Goal: Task Accomplishment & Management: Manage account settings

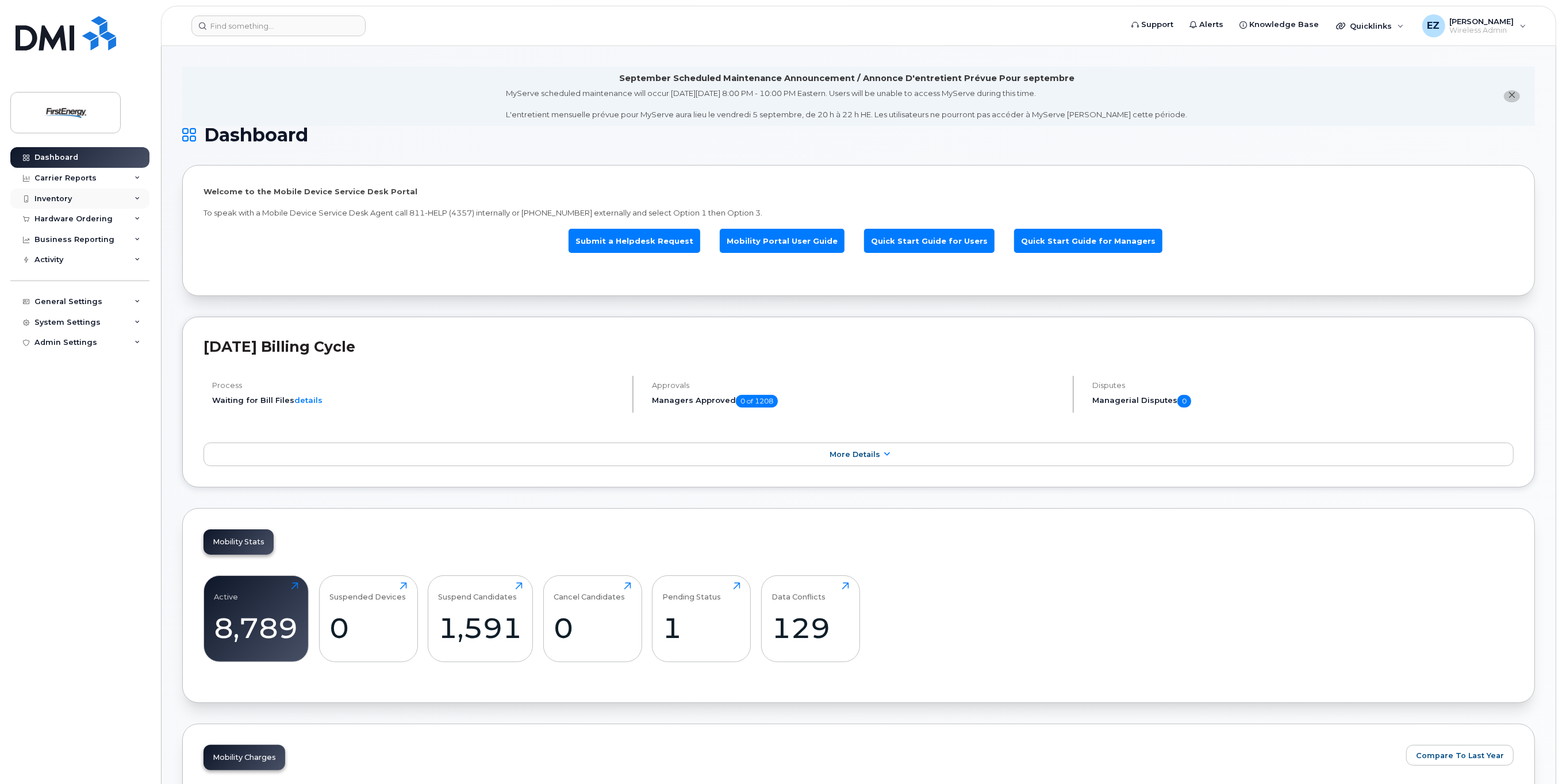
click at [46, 196] on div "Inventory" at bounding box center [53, 199] width 37 height 9
click at [55, 219] on div "Mobility Devices" at bounding box center [72, 219] width 65 height 10
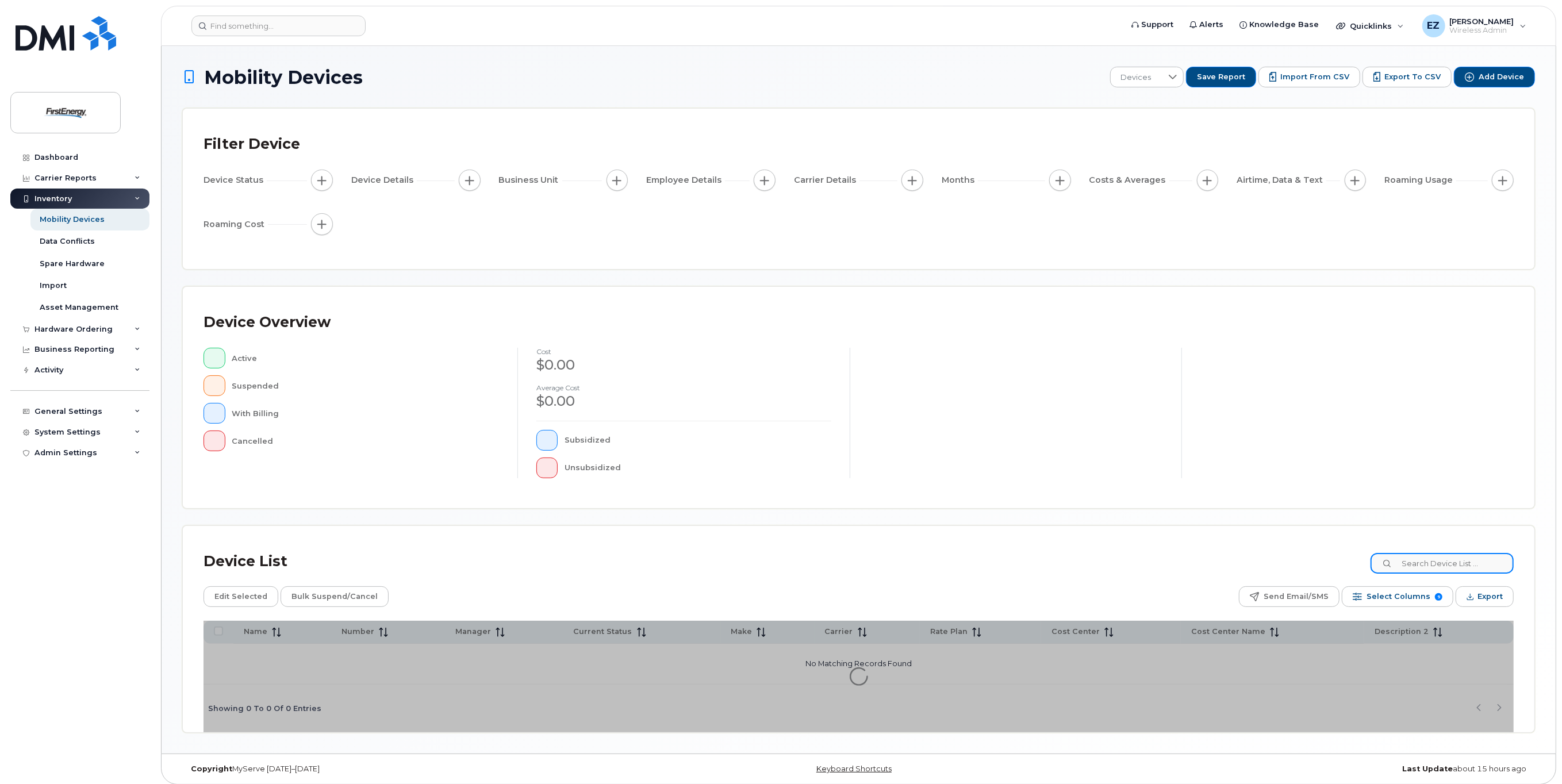
click at [1449, 565] on input at bounding box center [1442, 563] width 143 height 21
paste input "4849550037"
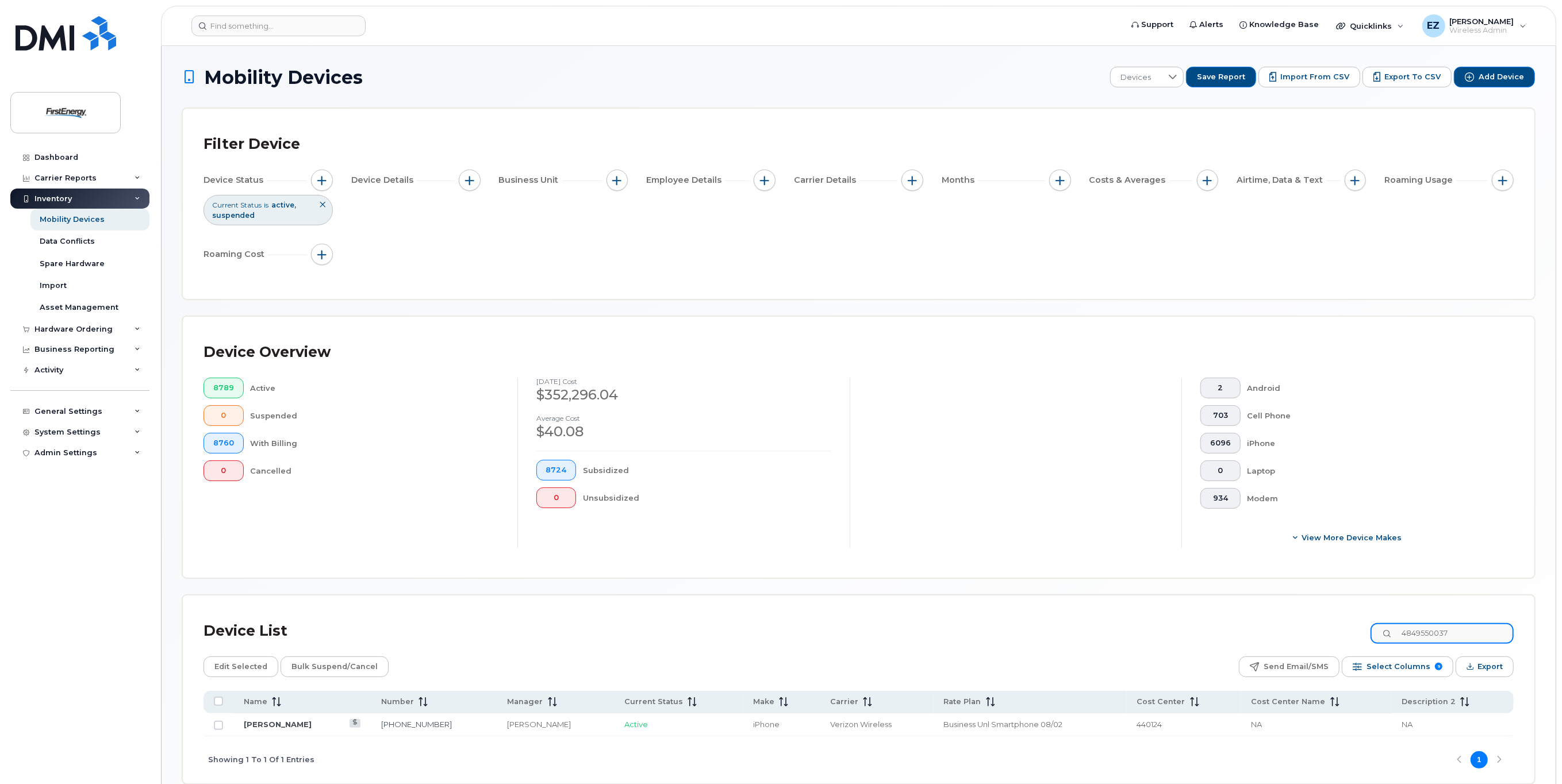
drag, startPoint x: 1479, startPoint y: 630, endPoint x: 1313, endPoint y: 627, distance: 166.0
click at [1316, 628] on div "Device List 4849550037" at bounding box center [859, 631] width 1310 height 30
paste input "3308057030"
drag, startPoint x: 1454, startPoint y: 633, endPoint x: 1265, endPoint y: 625, distance: 189.2
click at [1265, 626] on div "Device List 3308057030" at bounding box center [859, 631] width 1310 height 30
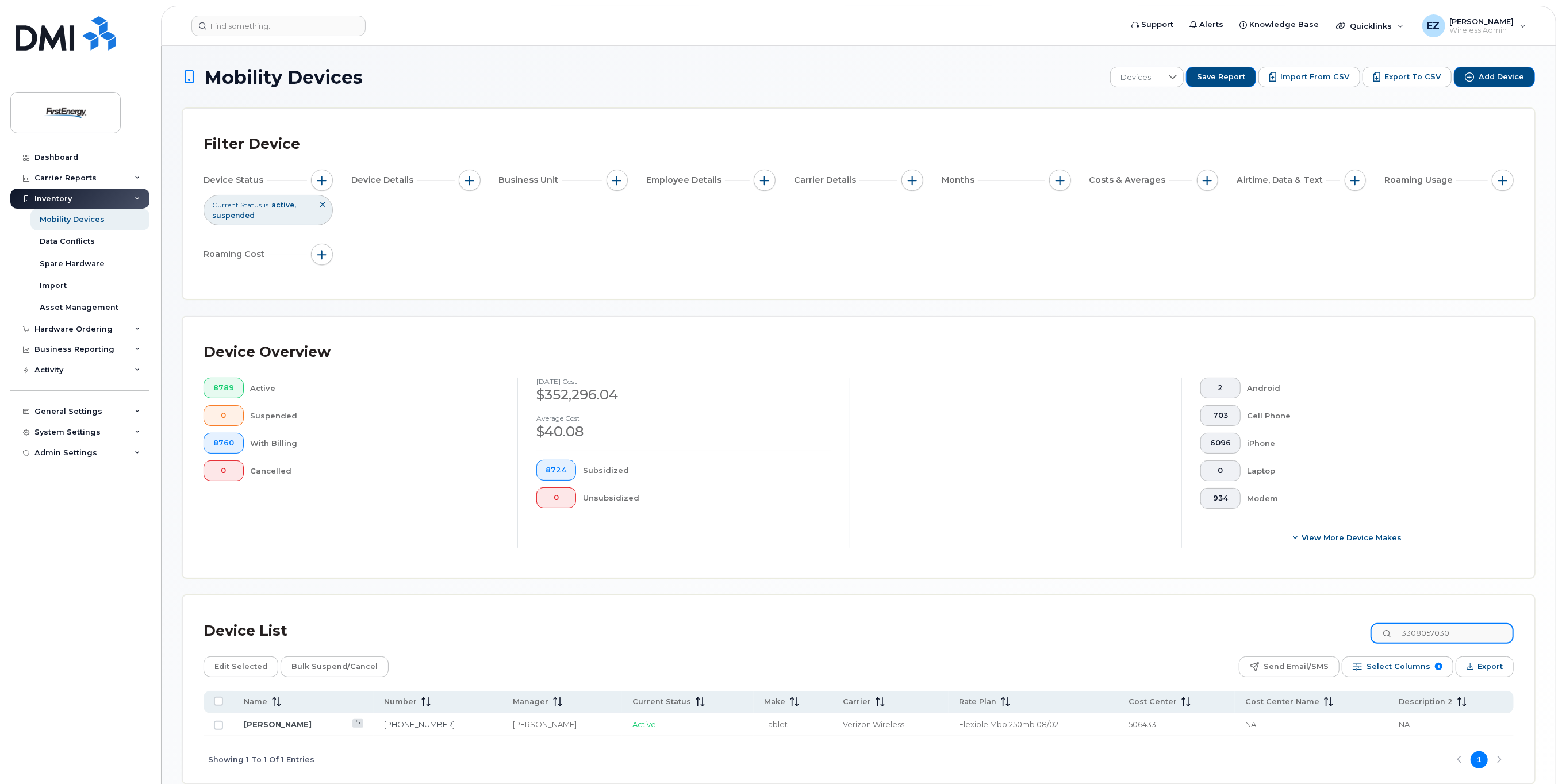
paste input "2165436126"
drag, startPoint x: 1471, startPoint y: 631, endPoint x: 1273, endPoint y: 614, distance: 198.7
click at [1275, 615] on div "Device List 2165436126 Edit Selected Bulk Suspend/Cancel Send Email/SMS Select …" at bounding box center [859, 699] width 1352 height 207
paste input "4849550037"
type input "4849550037"
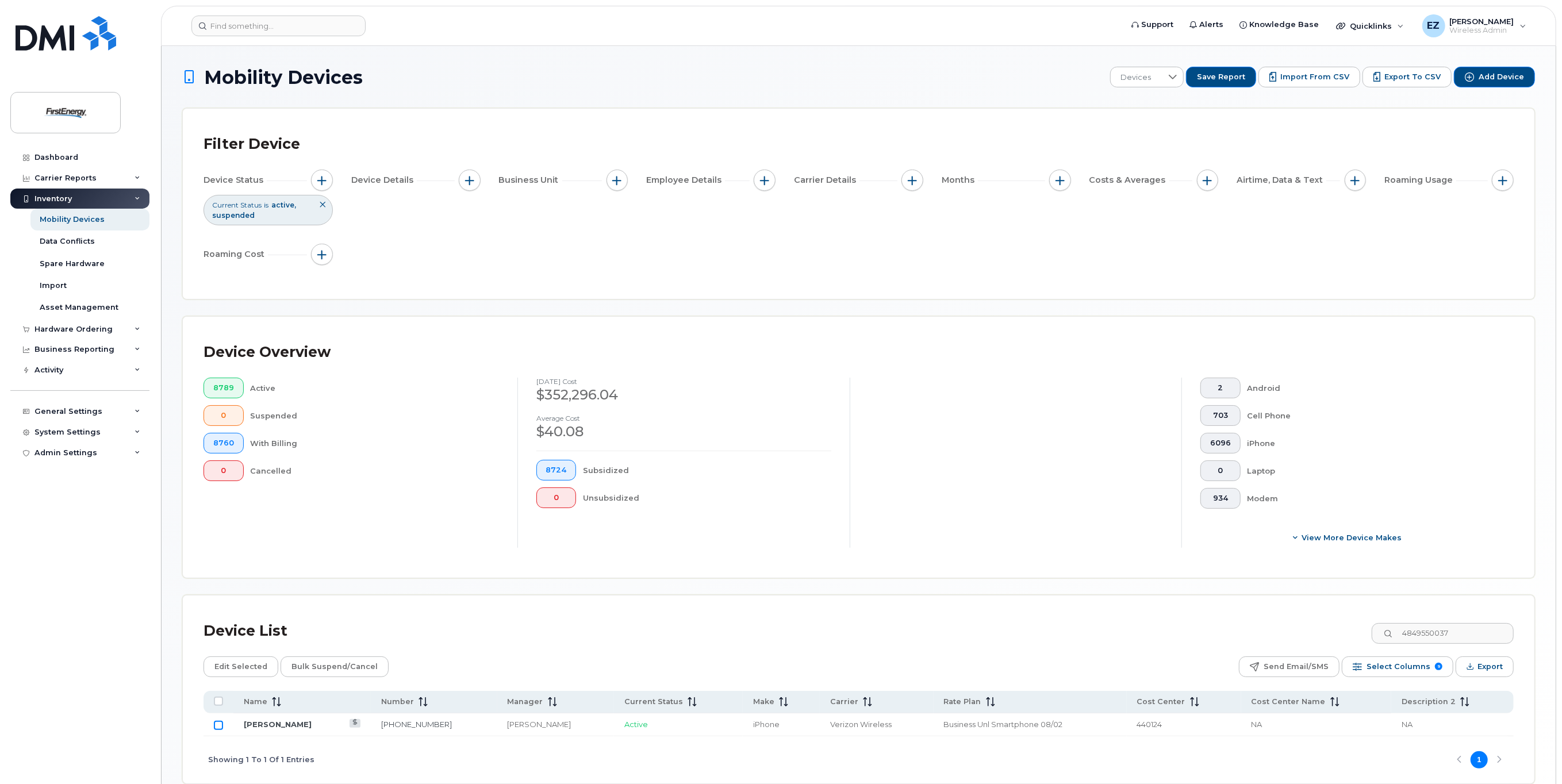
click at [218, 728] on input "Row Unselected" at bounding box center [218, 725] width 9 height 9
checkbox input "true"
drag, startPoint x: 1470, startPoint y: 631, endPoint x: 1331, endPoint y: 619, distance: 139.5
click at [1331, 621] on div "Device List 4849550037" at bounding box center [859, 631] width 1310 height 30
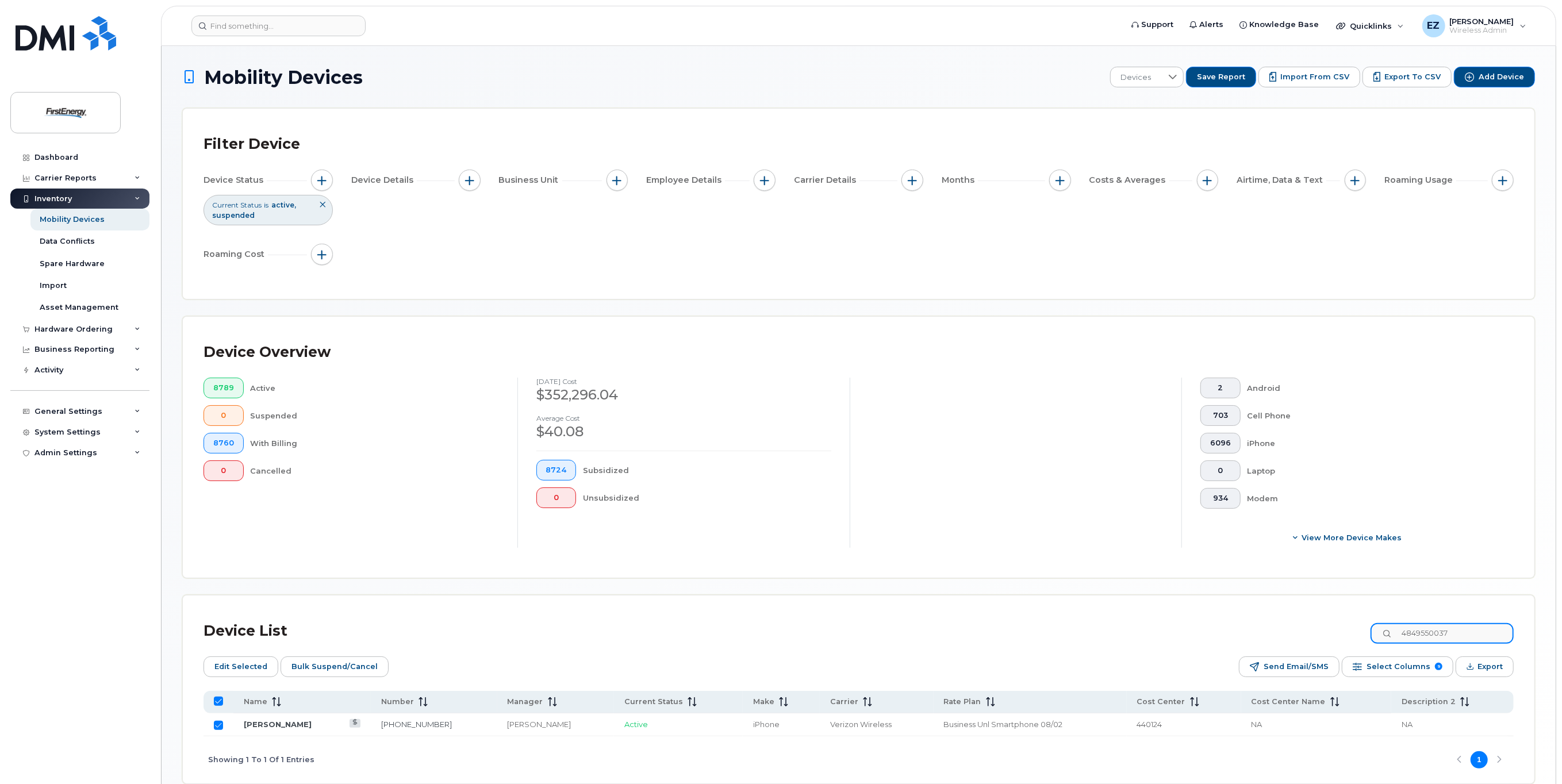
paste input "3307154179"
type input "3307154179"
checkbox input "false"
type input "3307154179"
click at [219, 726] on input "Row Unselected" at bounding box center [218, 725] width 9 height 9
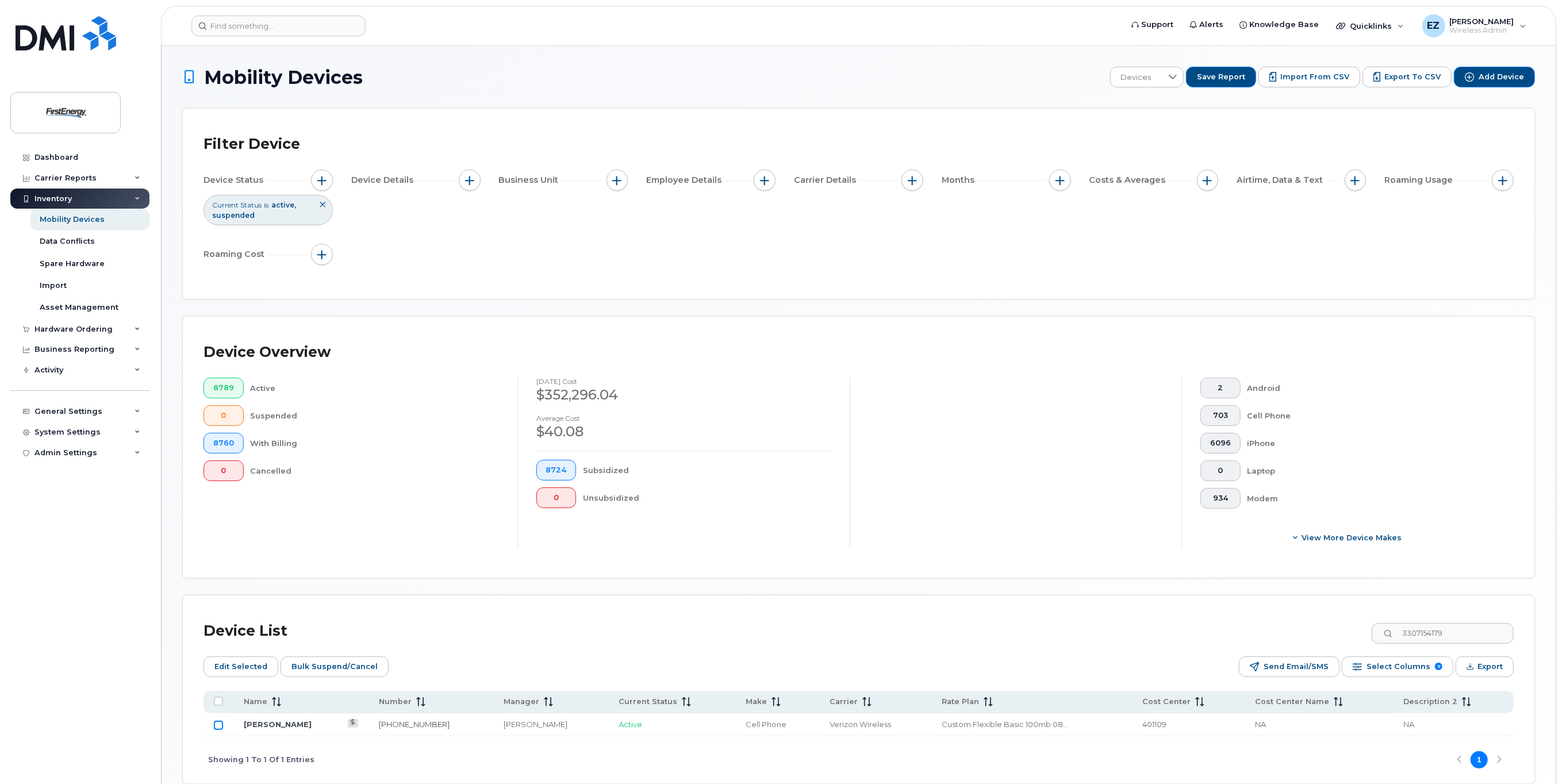
checkbox input "true"
drag, startPoint x: 1474, startPoint y: 630, endPoint x: 1262, endPoint y: 611, distance: 212.8
click at [1262, 612] on div "Device List 3307154179 Edit Selected Bulk Suspend/Cancel Send Email/SMS Select …" at bounding box center [859, 689] width 1352 height 188
paste input "4849550037"
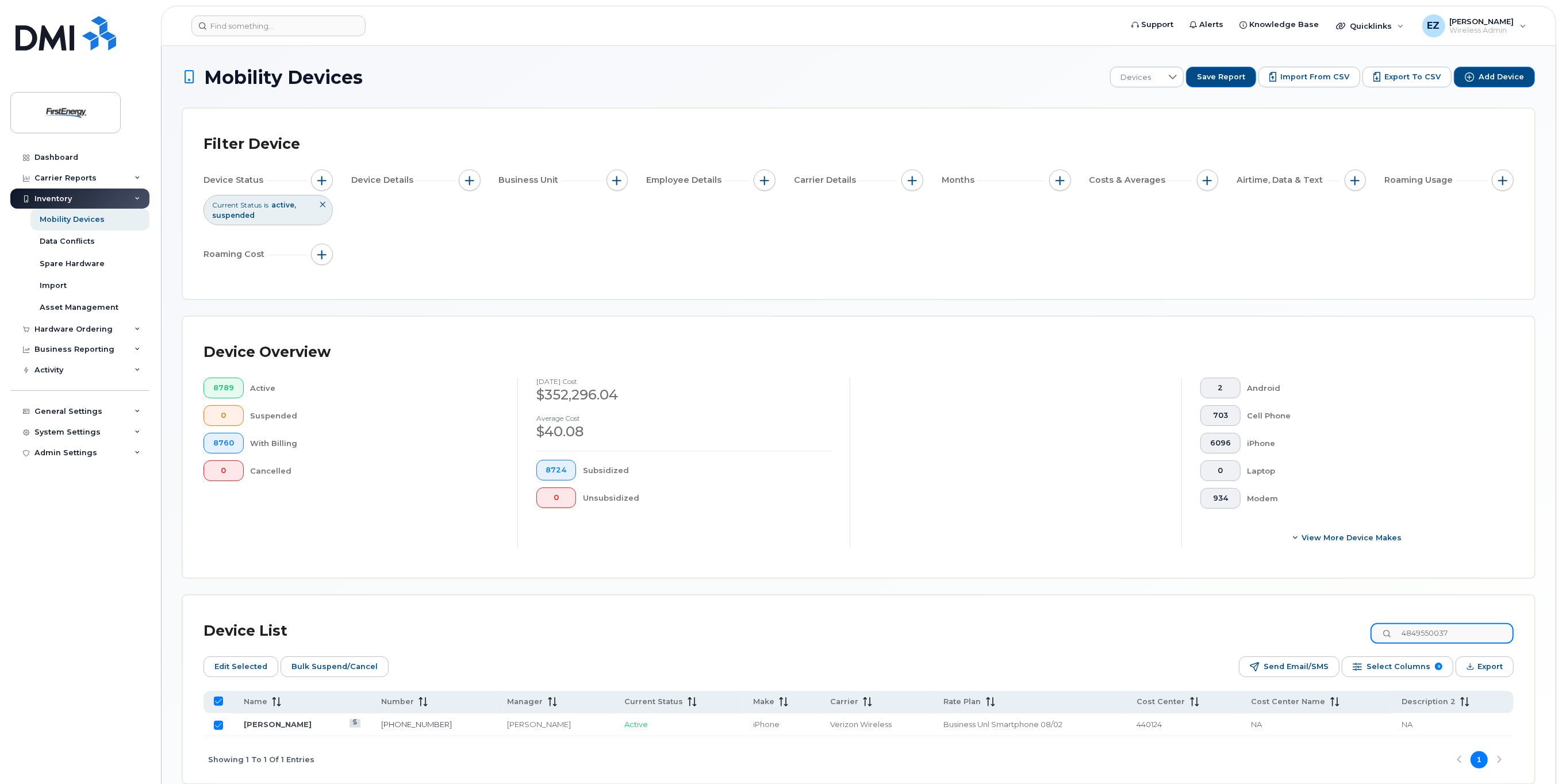
drag, startPoint x: 1478, startPoint y: 633, endPoint x: 1245, endPoint y: 622, distance: 233.3
click at [1258, 625] on div "Device List 4849550037" at bounding box center [859, 631] width 1310 height 30
paste input "3307154179"
drag, startPoint x: 1468, startPoint y: 631, endPoint x: 1297, endPoint y: 624, distance: 171.1
click at [1297, 624] on div "Device List 3307154179" at bounding box center [859, 631] width 1310 height 30
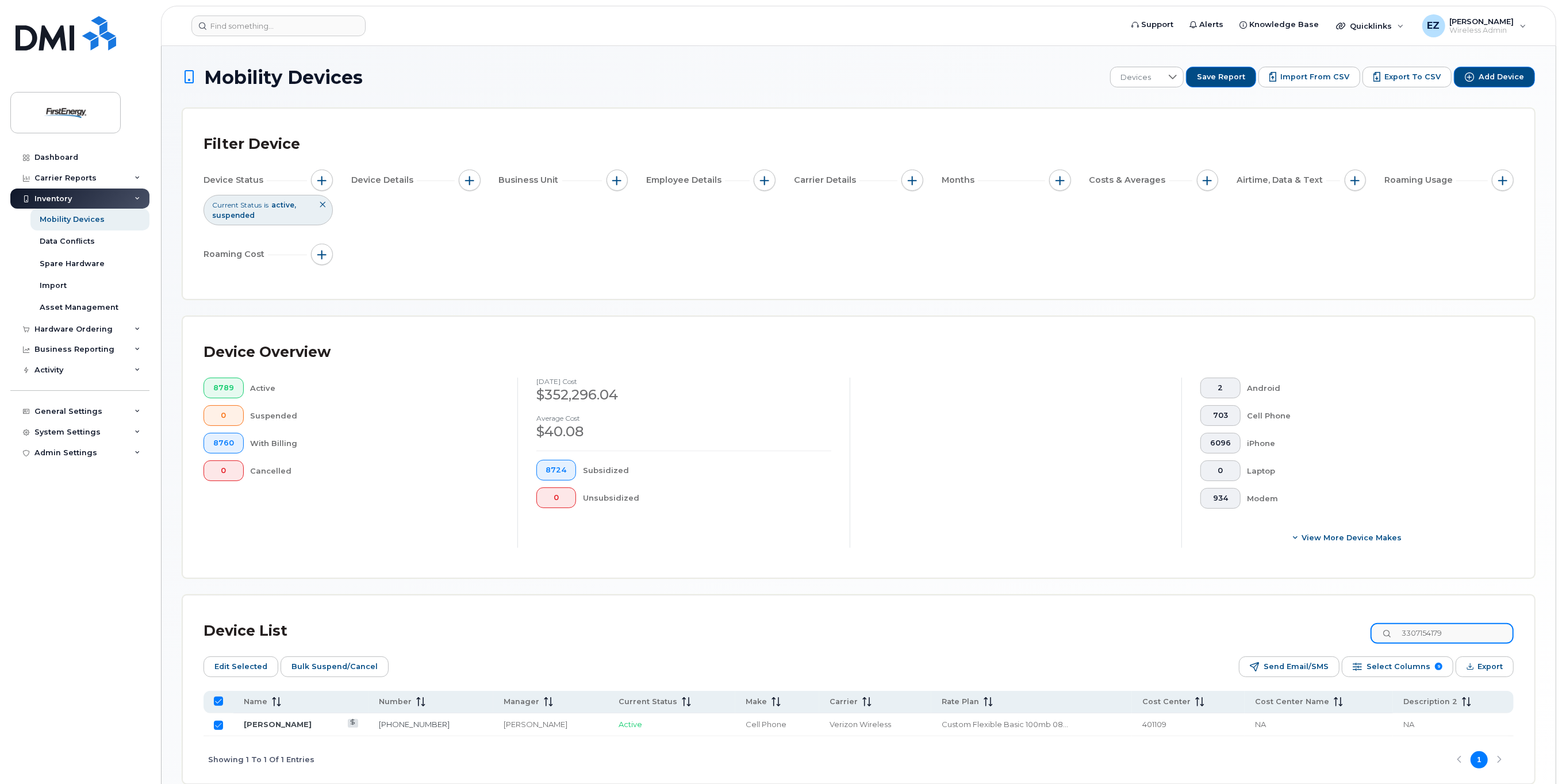
paste input "4847353967"
type input "4847353967"
checkbox input "false"
drag, startPoint x: 1408, startPoint y: 628, endPoint x: 1329, endPoint y: 625, distance: 79.1
click at [1350, 626] on div "Device List 4847353967" at bounding box center [859, 631] width 1310 height 30
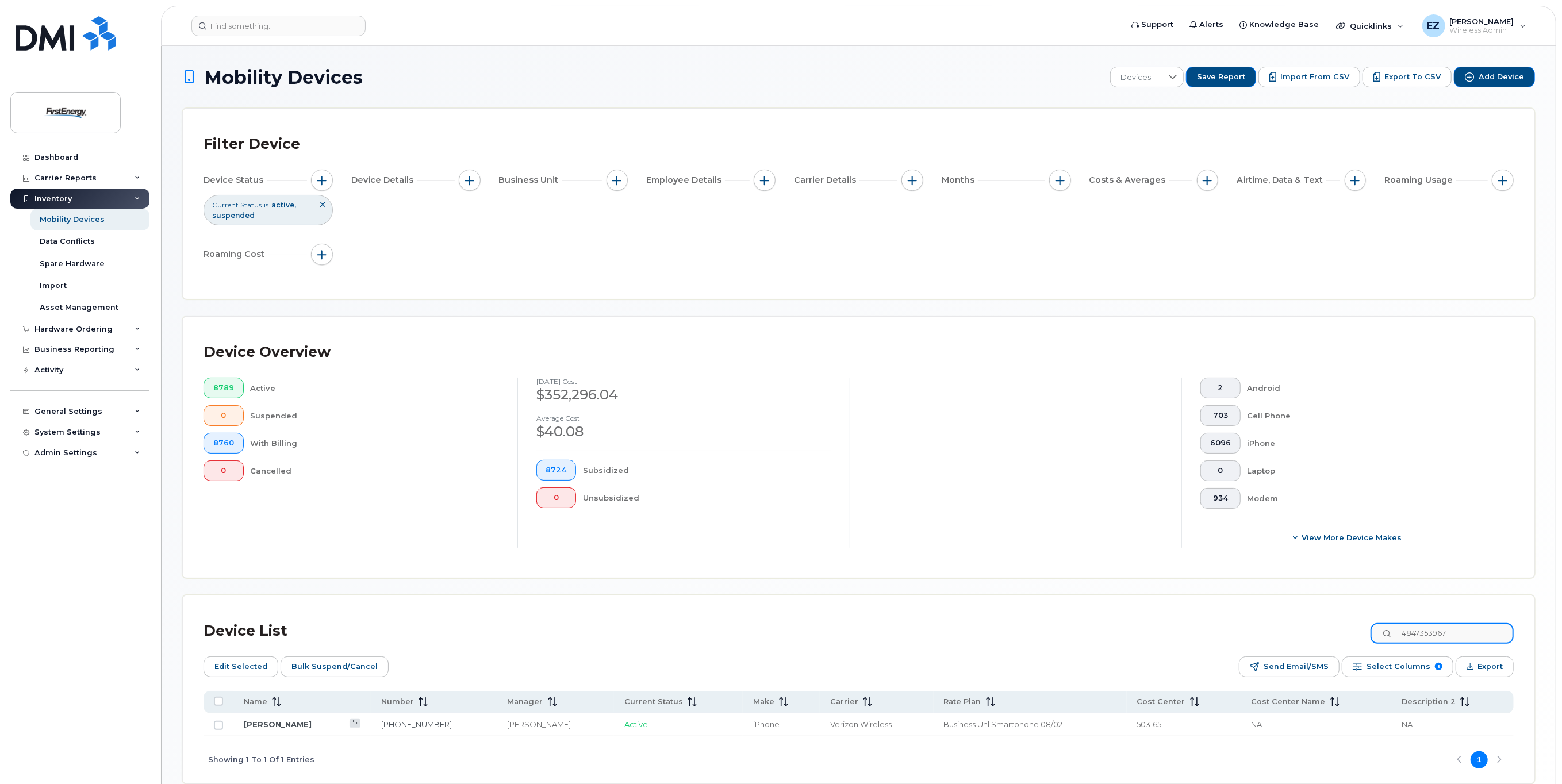
paste input "8142441331"
type input "8142441331"
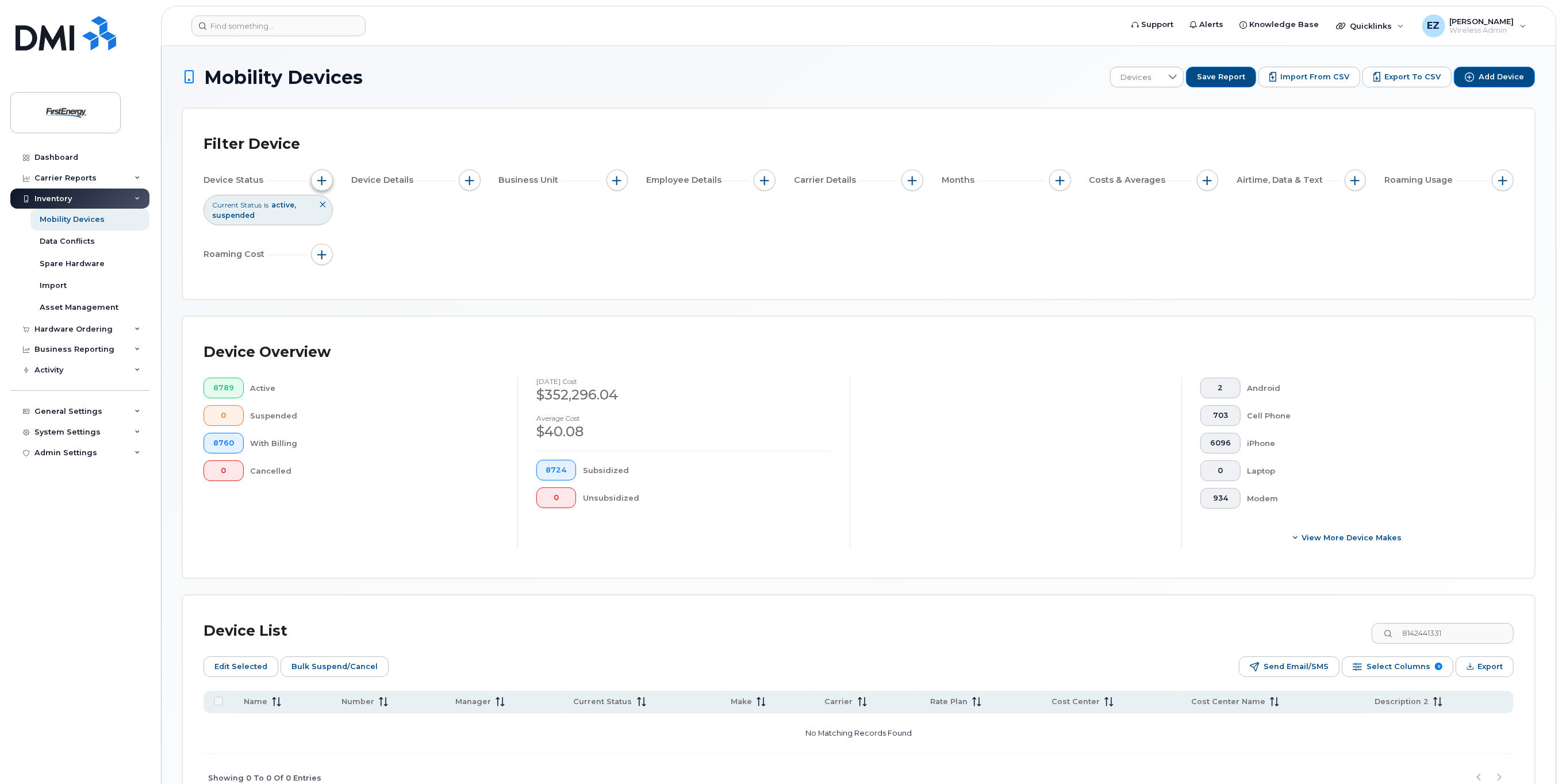
click at [323, 183] on span "button" at bounding box center [322, 180] width 9 height 9
click at [480, 239] on icon at bounding box center [481, 237] width 9 height 9
click at [353, 303] on input "Cancelled" at bounding box center [351, 303] width 9 height 9
checkbox input "true"
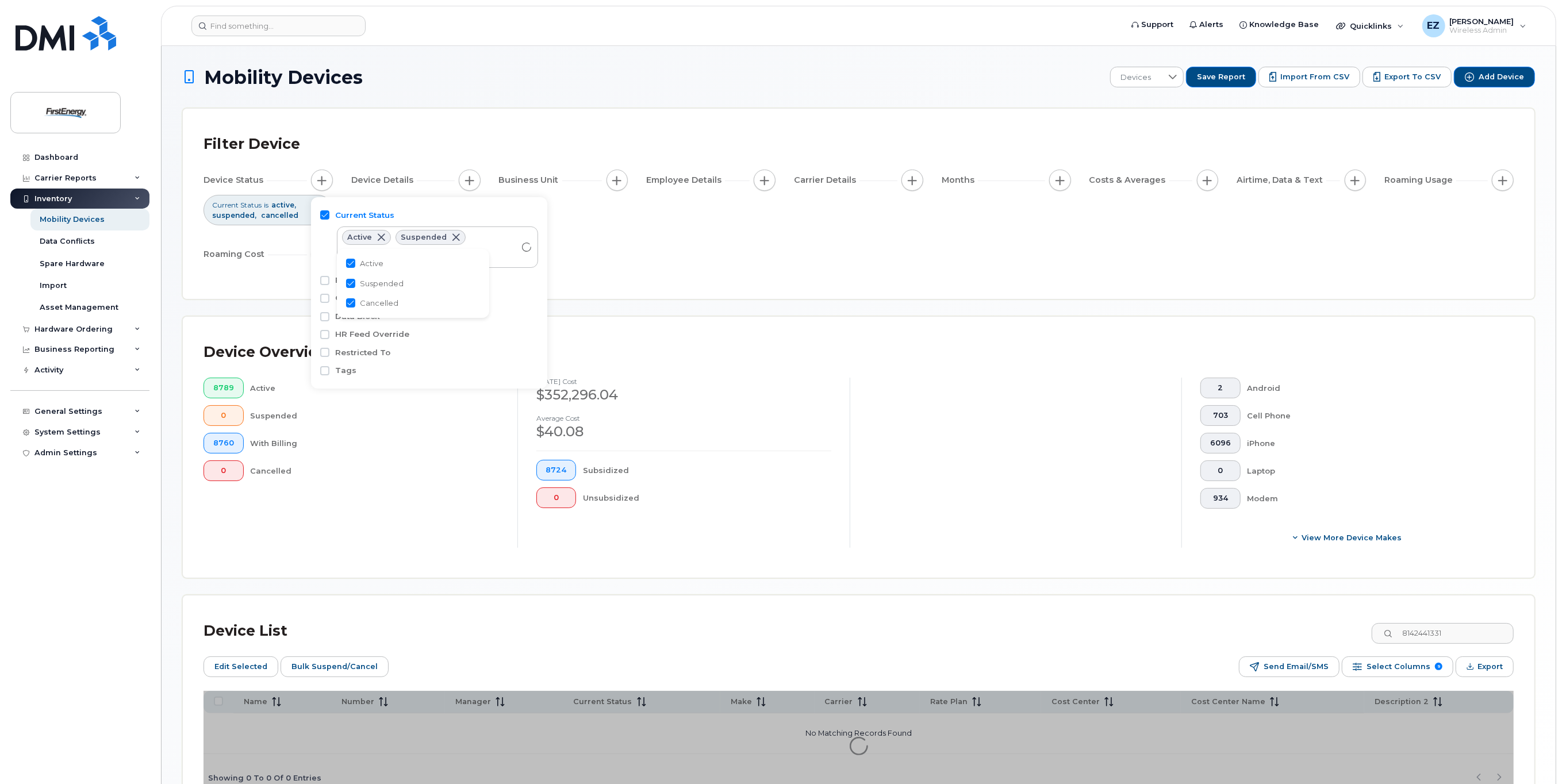
click at [717, 264] on div "Device Status Current Status is active suspended cancelled Device Details Busin…" at bounding box center [859, 219] width 1310 height 100
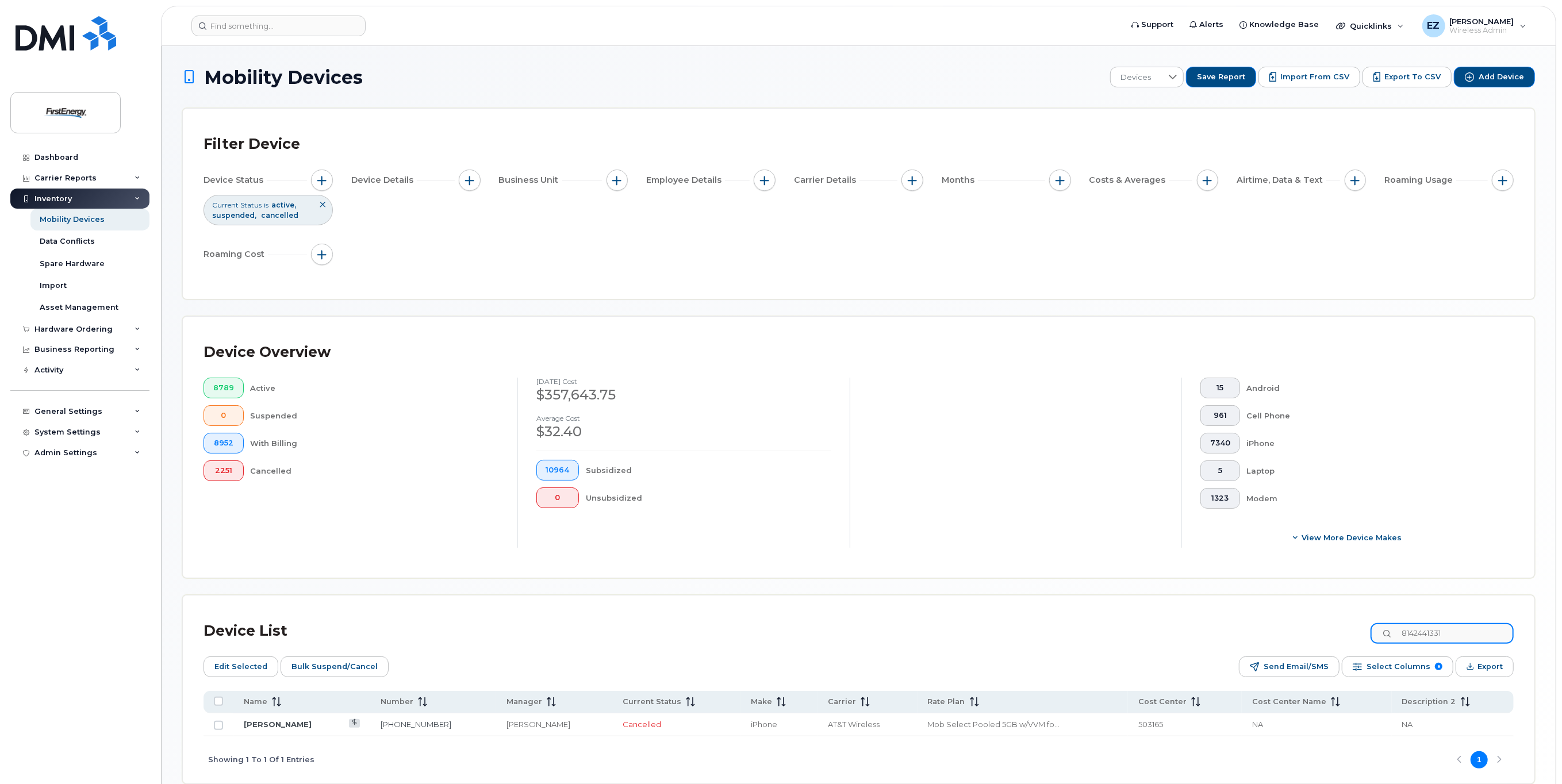
drag, startPoint x: 1464, startPoint y: 631, endPoint x: 1352, endPoint y: 622, distance: 112.4
click at [1352, 622] on div "Device List 8142441331" at bounding box center [859, 631] width 1310 height 30
paste input "5705292090"
type input "5705292090"
click at [218, 724] on input "Row Unselected" at bounding box center [218, 725] width 9 height 9
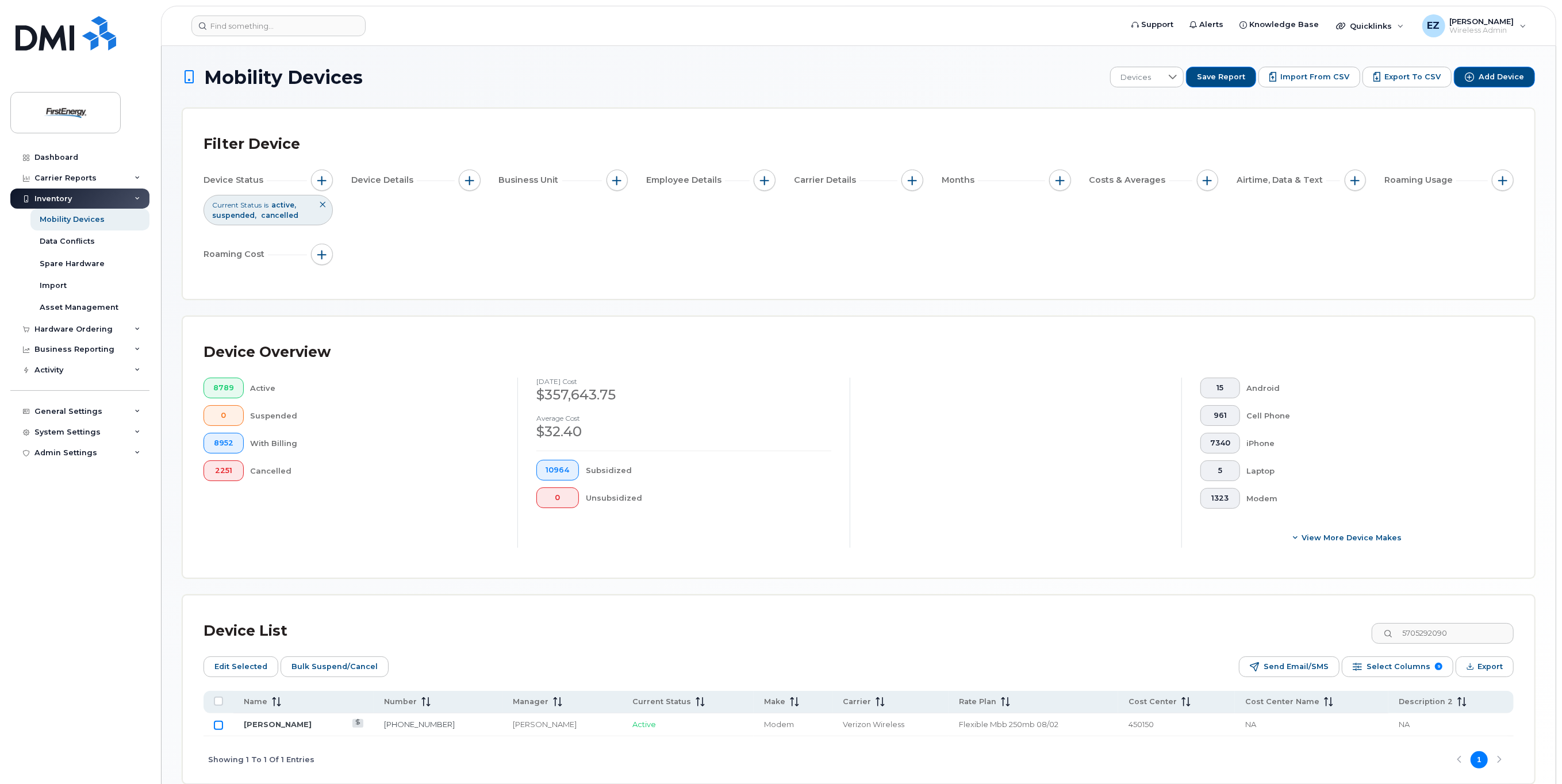
checkbox input "true"
drag, startPoint x: 1471, startPoint y: 629, endPoint x: 1302, endPoint y: 618, distance: 169.4
click at [1306, 621] on div "Device List 5705292090" at bounding box center [859, 631] width 1310 height 30
paste input "4193925994"
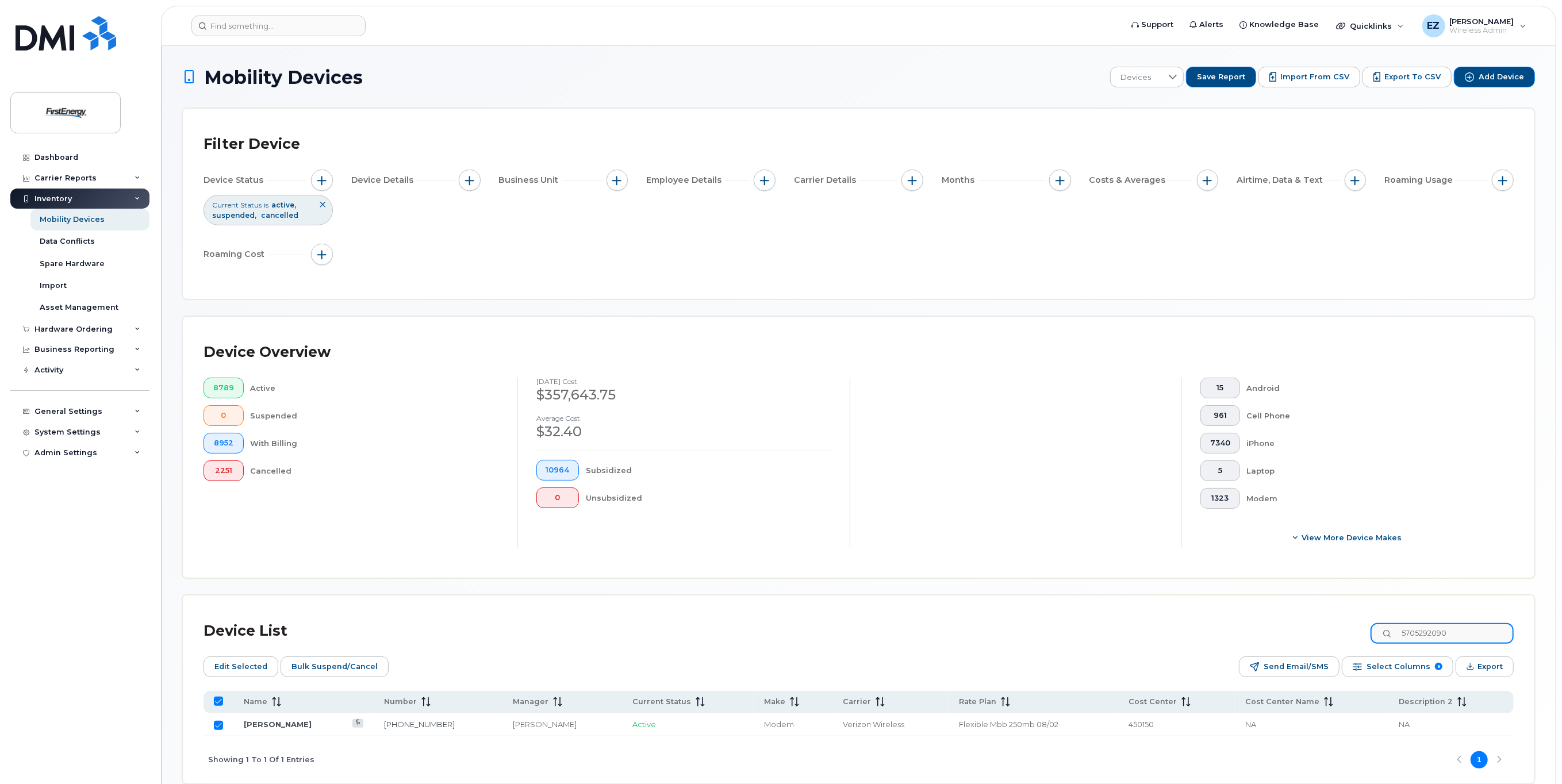
type input "4193925994"
checkbox input "false"
drag, startPoint x: 1471, startPoint y: 630, endPoint x: 1343, endPoint y: 618, distance: 128.6
click at [1345, 619] on div "Device List 4193925994" at bounding box center [859, 631] width 1310 height 30
paste input "7324139190"
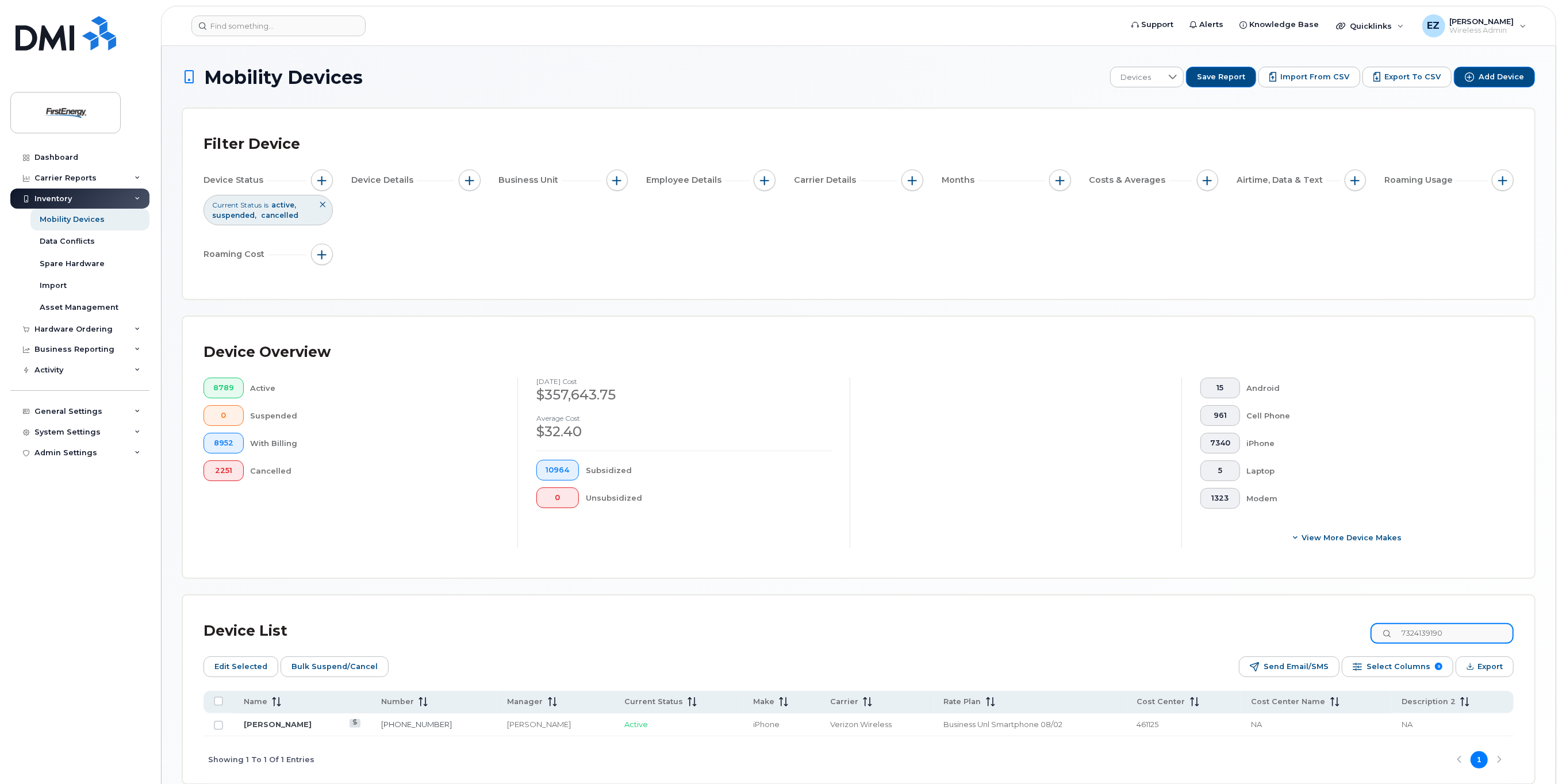
type input "7324139190"
click at [217, 725] on input "Row Unselected" at bounding box center [218, 725] width 9 height 9
checkbox input "true"
drag, startPoint x: 1481, startPoint y: 631, endPoint x: 1253, endPoint y: 621, distance: 228.2
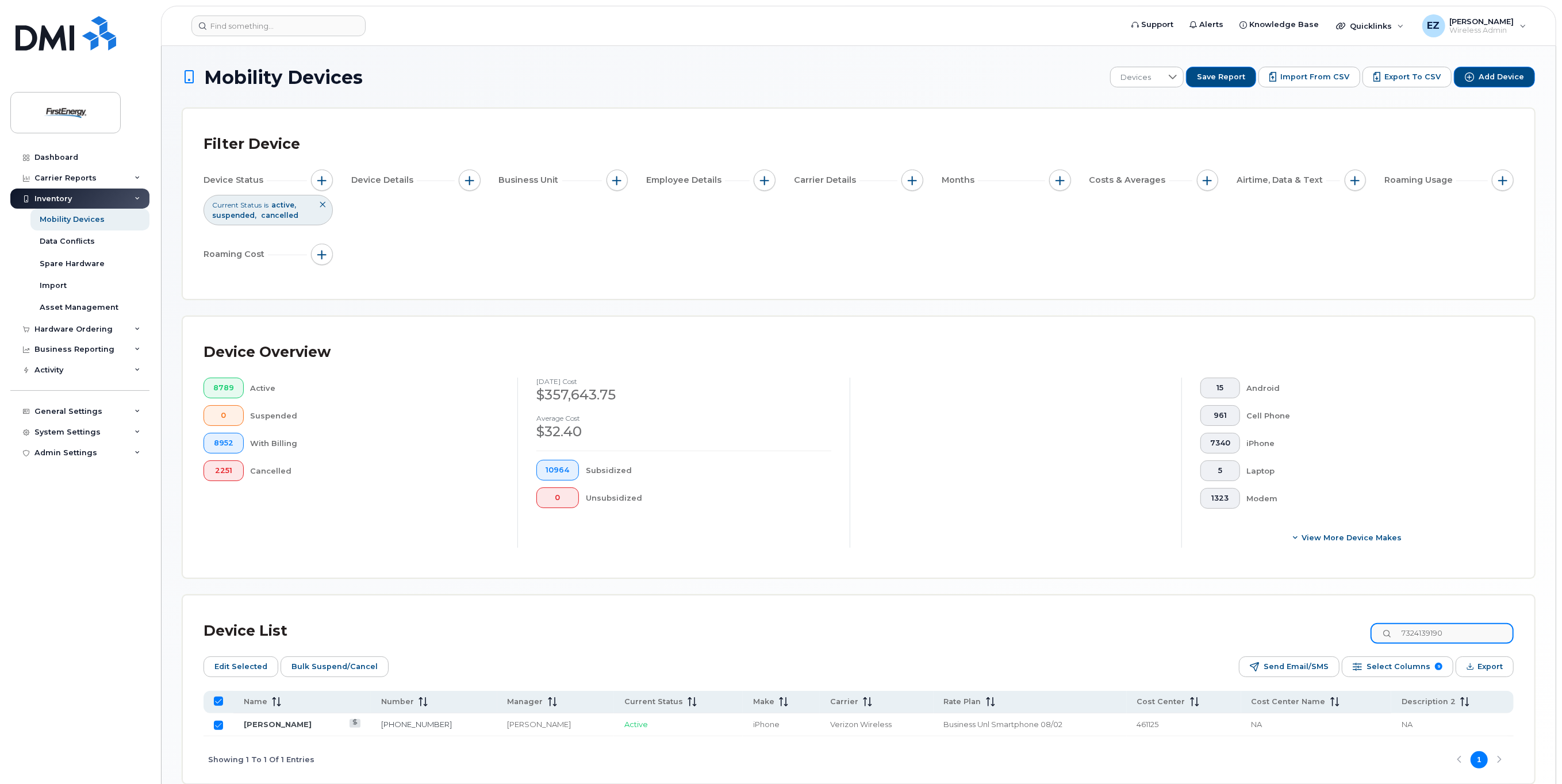
click at [1253, 621] on div "Device List 7324139190" at bounding box center [859, 631] width 1310 height 30
paste input "8145283966"
type input "8145283966"
checkbox input "false"
type input "8145283966"
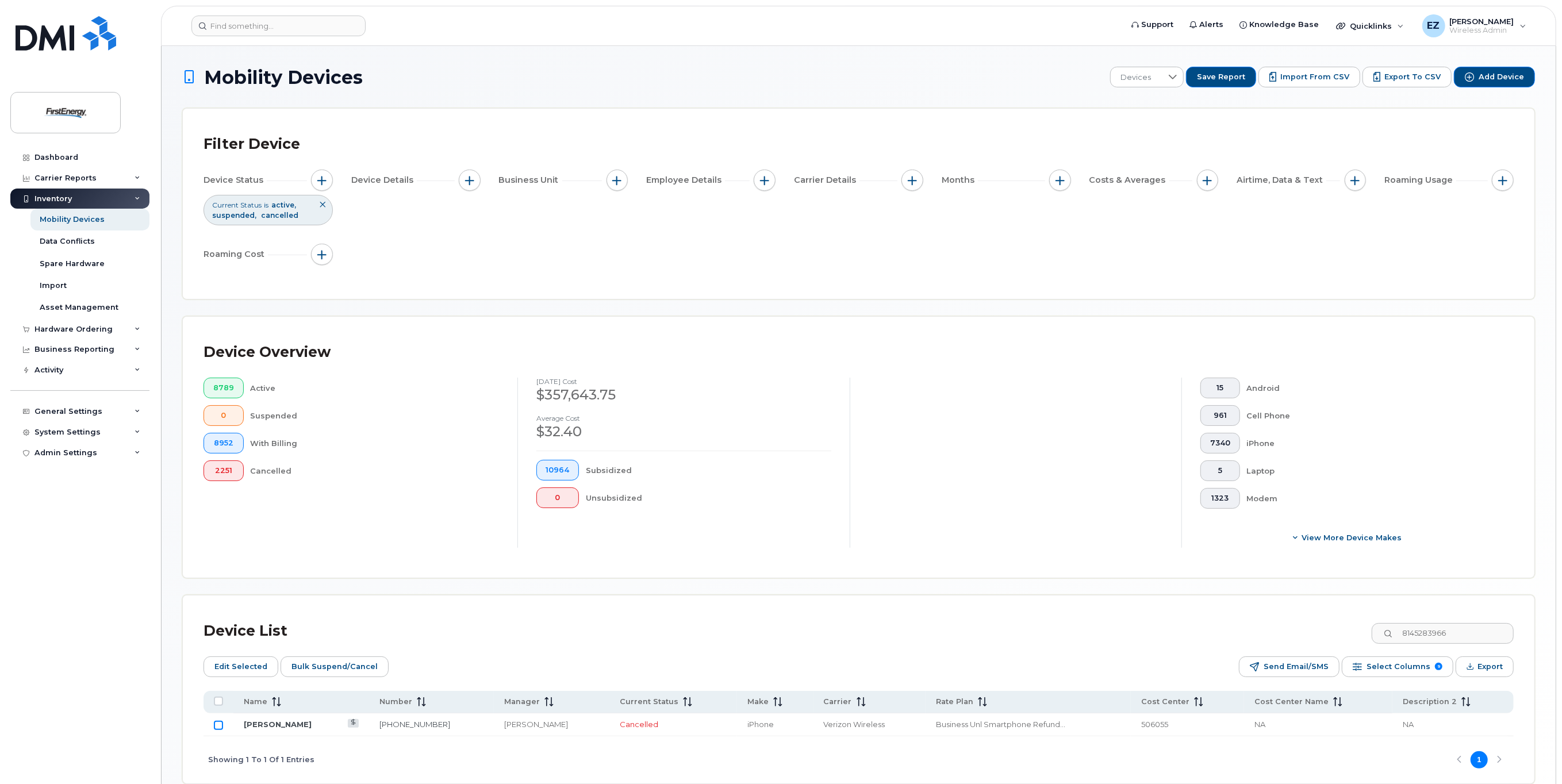
click at [219, 723] on input "Row Unselected" at bounding box center [218, 725] width 9 height 9
checkbox input "true"
click at [218, 724] on input "Row Selected" at bounding box center [218, 725] width 9 height 9
checkbox input "false"
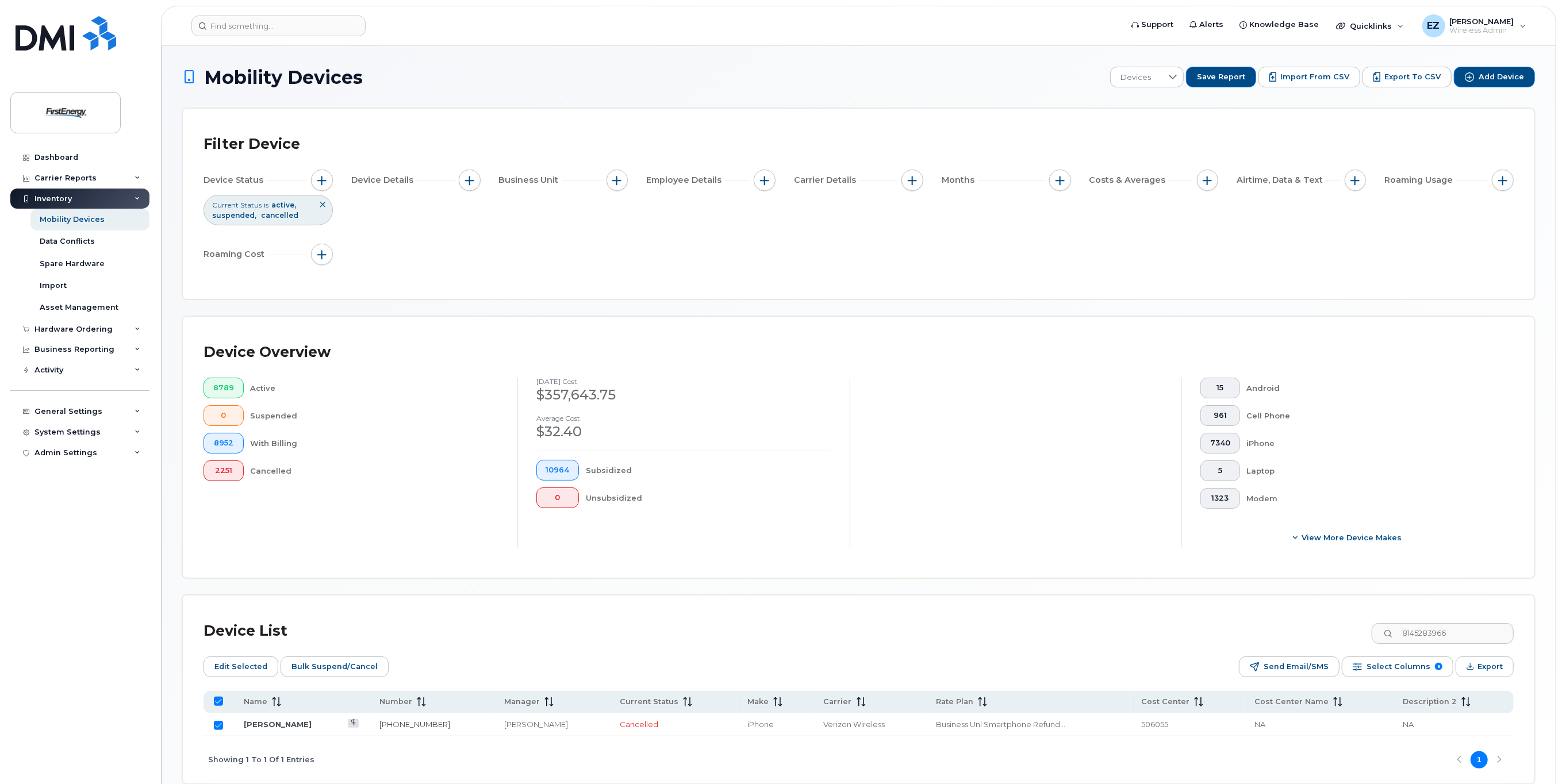
checkbox input "false"
click at [322, 665] on span "Bulk Suspend/Cancel" at bounding box center [335, 667] width 86 height 17
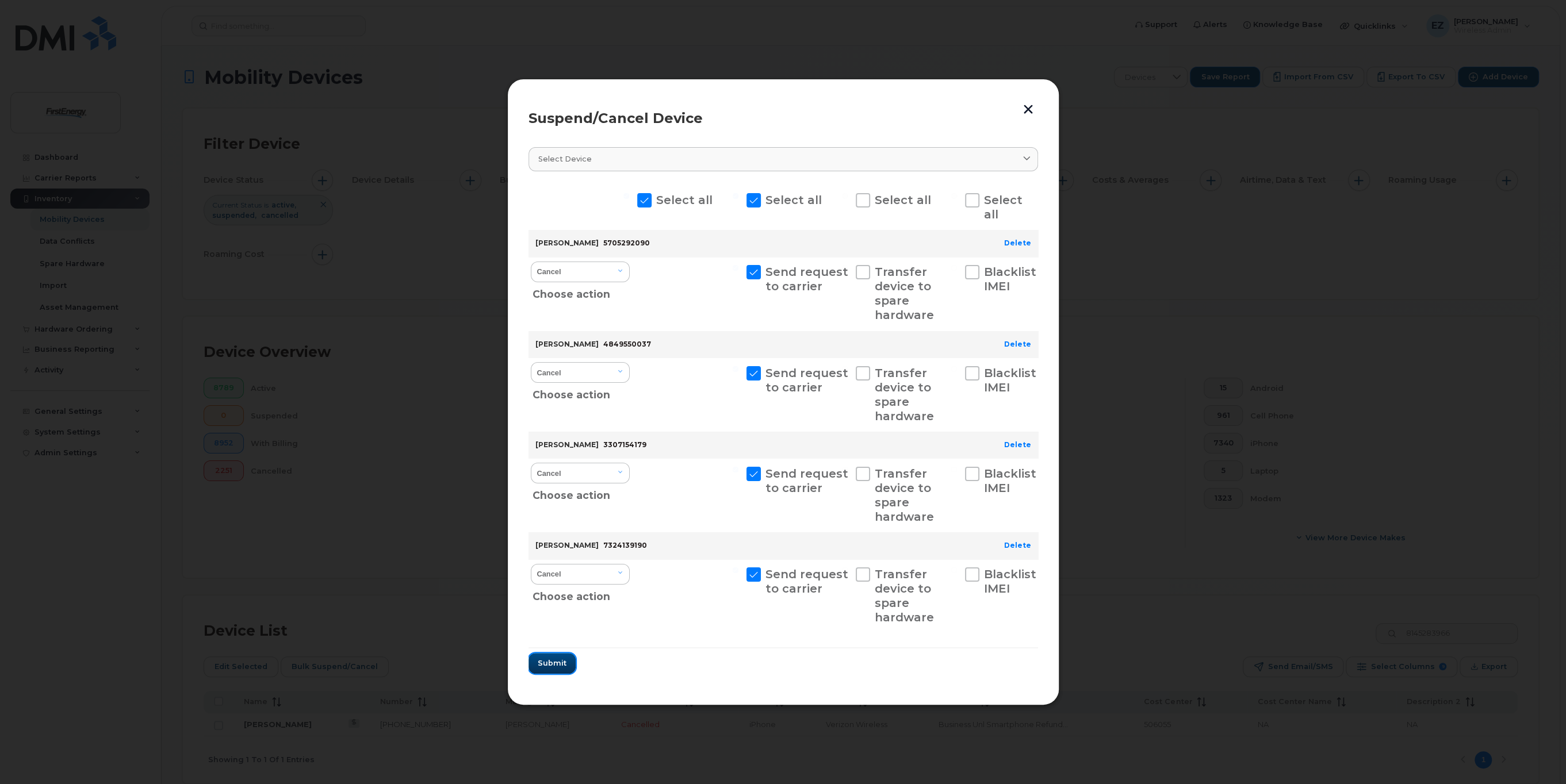
click at [551, 664] on span "Submit" at bounding box center [552, 663] width 29 height 11
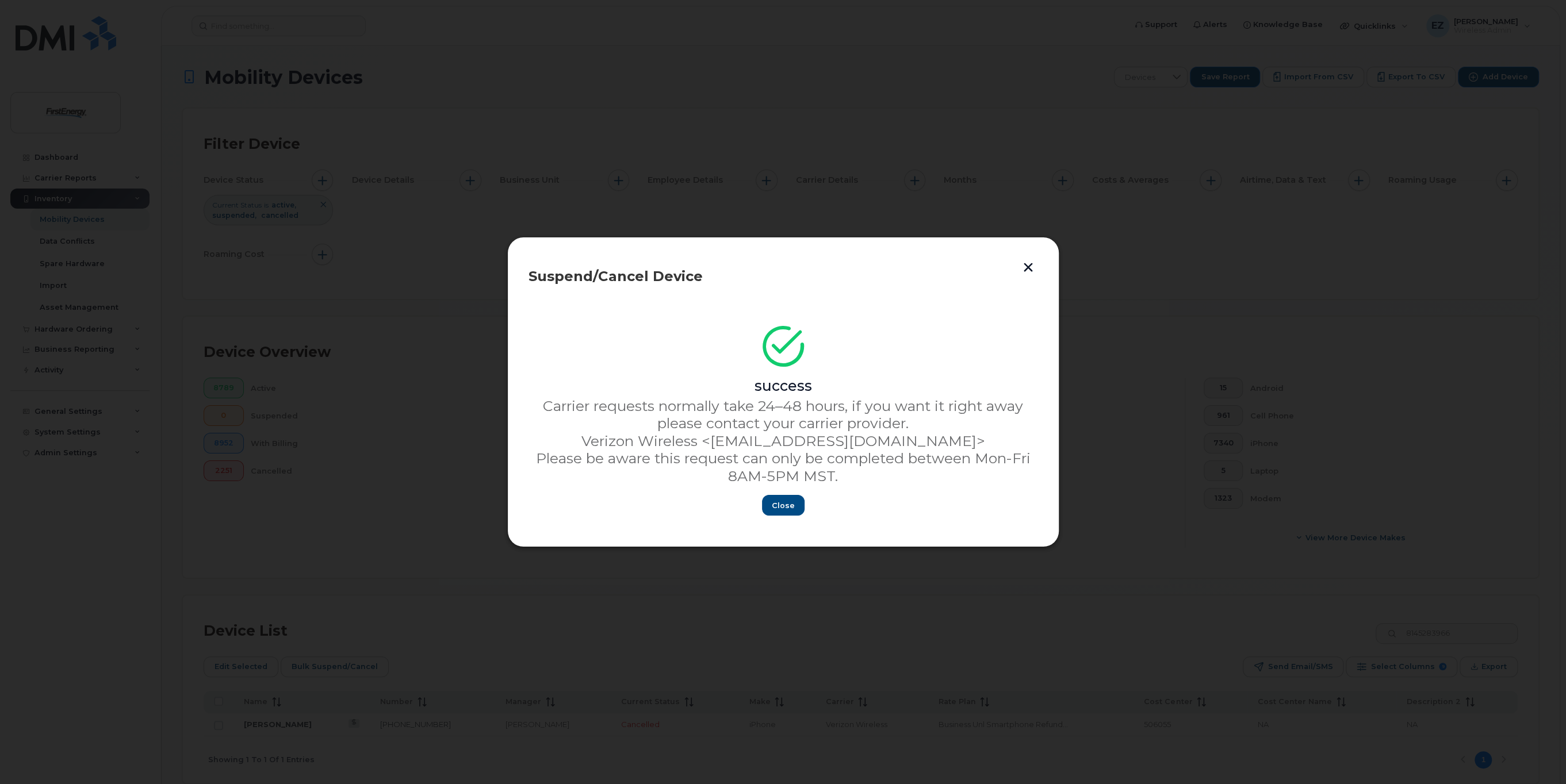
click at [1028, 266] on button "button" at bounding box center [1028, 267] width 17 height 19
